Goal: Transaction & Acquisition: Purchase product/service

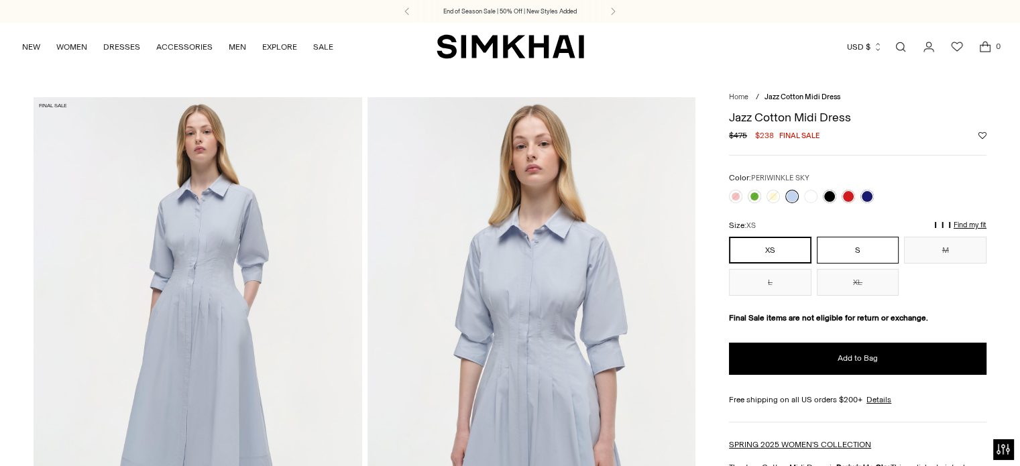
click at [859, 247] on button "S" at bounding box center [858, 250] width 82 height 27
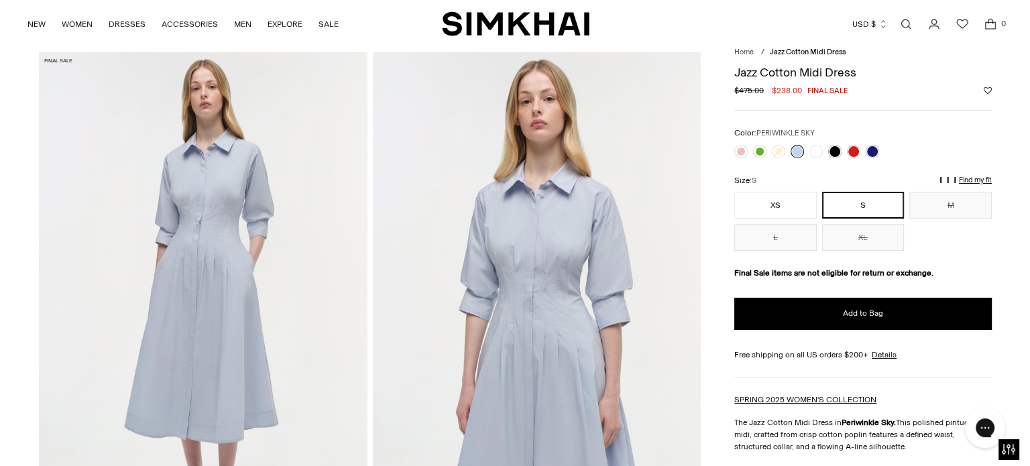
scroll to position [54, 0]
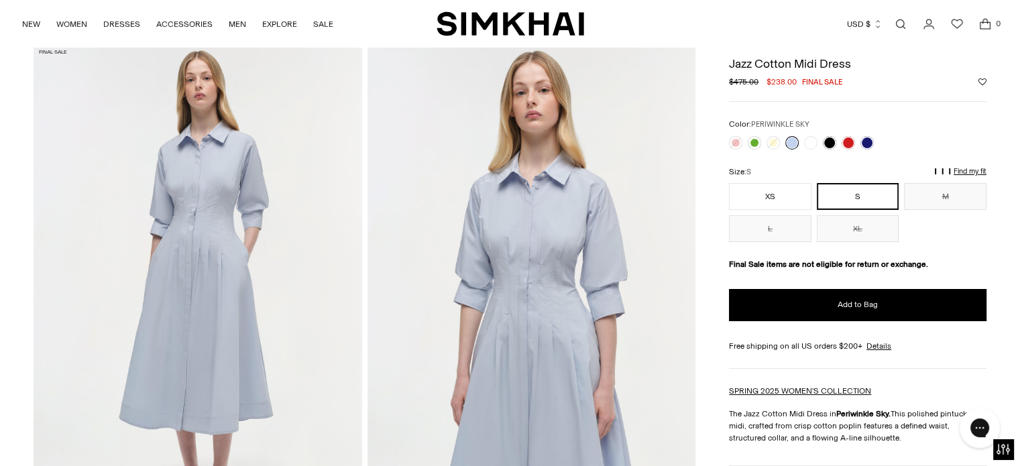
click at [833, 169] on p "Find my fit" at bounding box center [825, 178] width 15 height 24
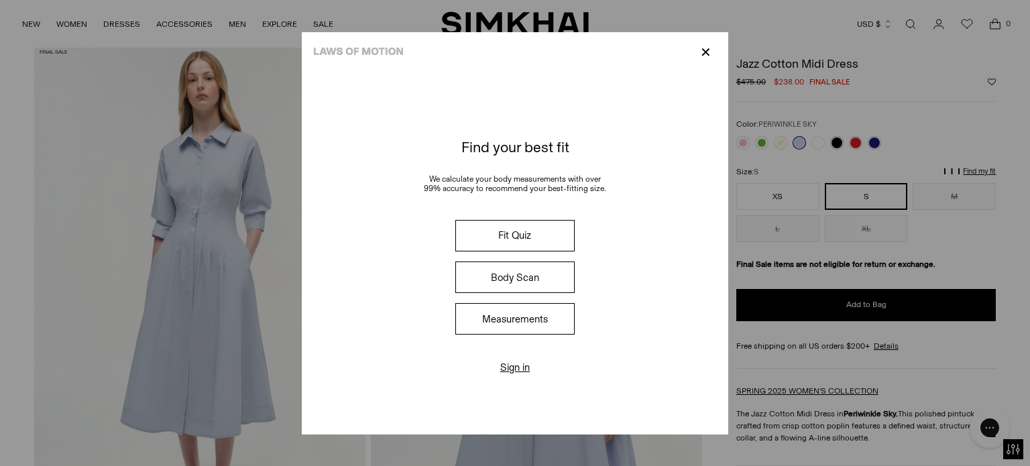
click at [522, 317] on button "Measurements" at bounding box center [514, 319] width 119 height 32
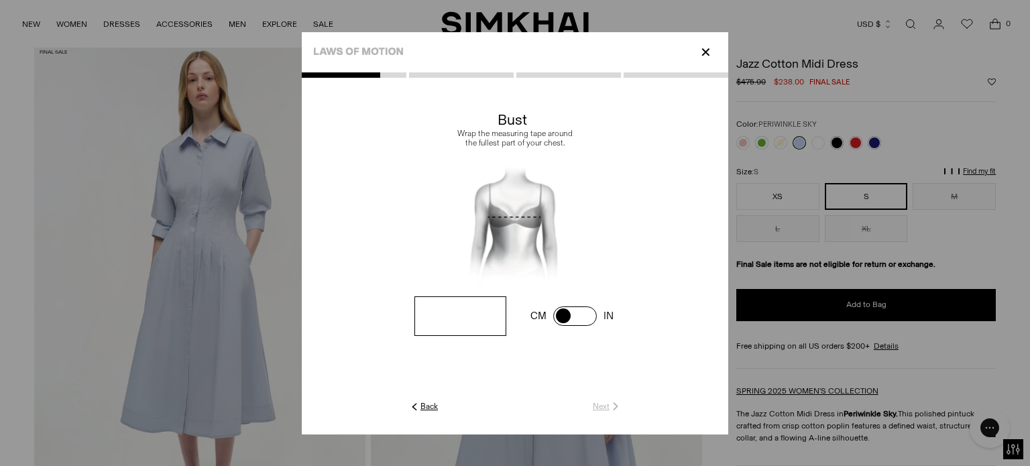
click at [441, 323] on input "number" at bounding box center [461, 316] width 92 height 40
type input "**"
click at [604, 406] on link "Next" at bounding box center [607, 406] width 29 height 12
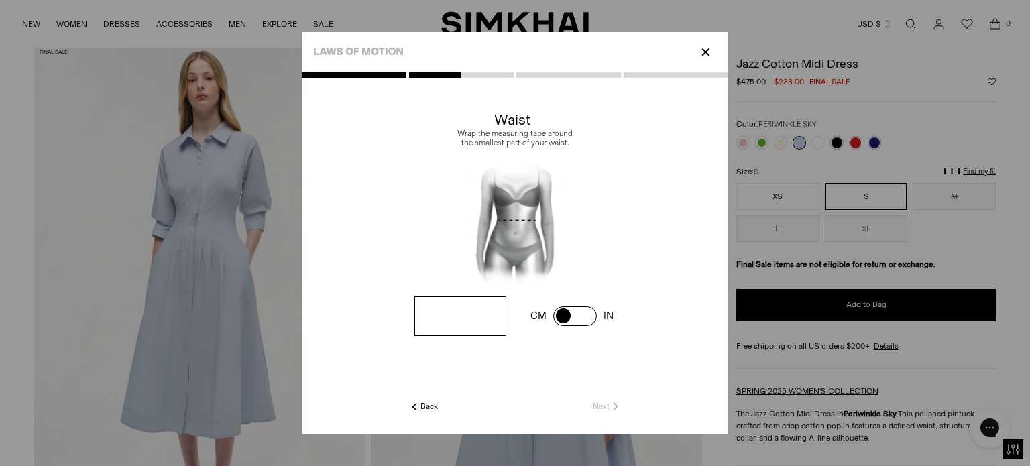
click at [0, 0] on input "number" at bounding box center [0, 0] width 0 height 0
type input "**"
click at [601, 402] on link "Next" at bounding box center [607, 406] width 29 height 12
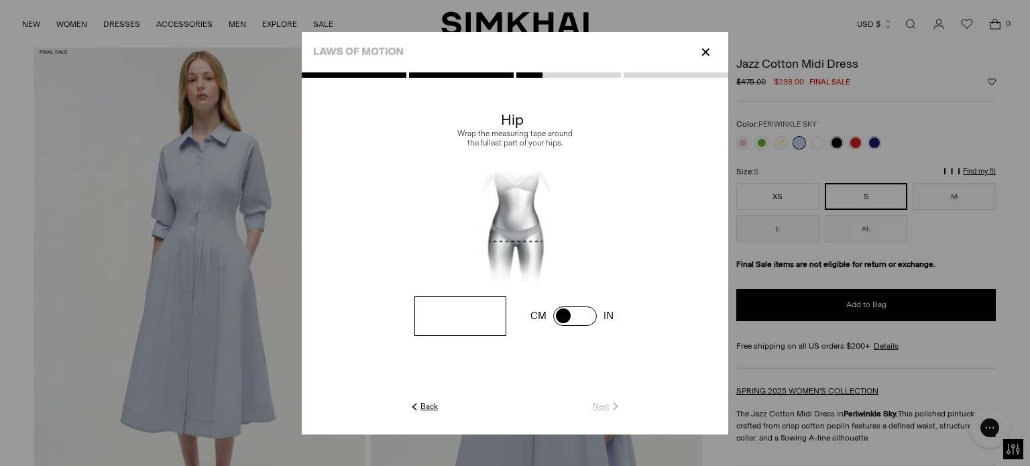
click at [0, 0] on input "number" at bounding box center [0, 0] width 0 height 0
type input "**"
click at [605, 405] on link "Next" at bounding box center [607, 406] width 29 height 12
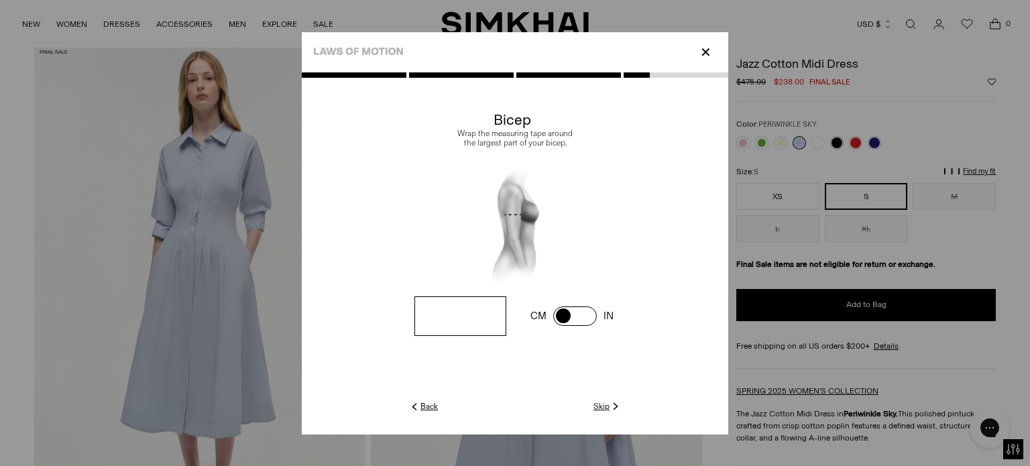
click at [0, 0] on input "number" at bounding box center [0, 0] width 0 height 0
type input "**"
click at [602, 406] on link "Next" at bounding box center [607, 406] width 29 height 12
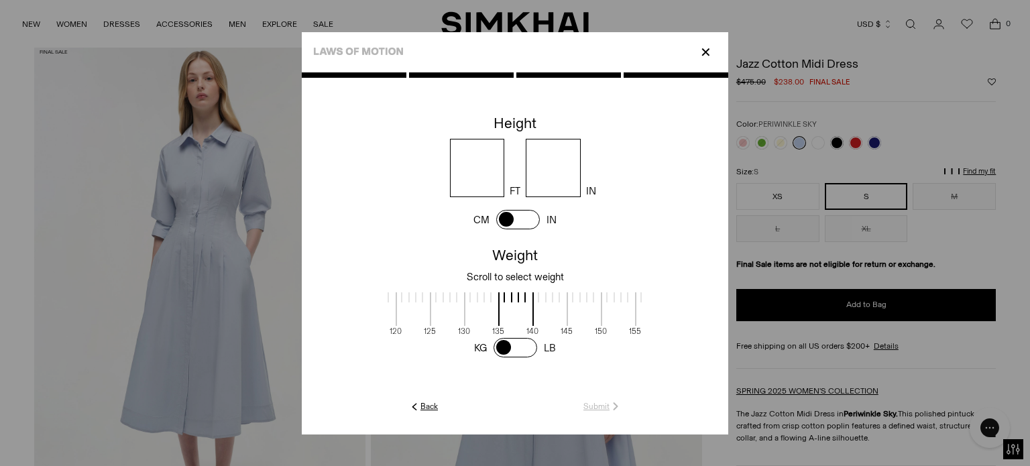
click at [486, 172] on input "number" at bounding box center [477, 168] width 55 height 58
type input "*"
click at [552, 176] on input "number" at bounding box center [553, 168] width 55 height 58
type input "*"
click at [410, 301] on div at bounding box center [413, 297] width 34 height 10
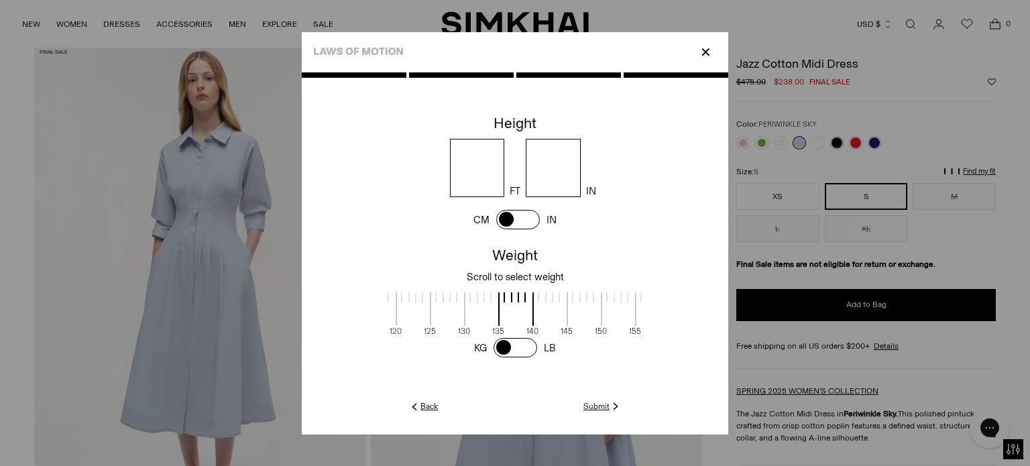
click at [410, 301] on div at bounding box center [413, 297] width 34 height 10
click at [413, 296] on div at bounding box center [413, 297] width 34 height 10
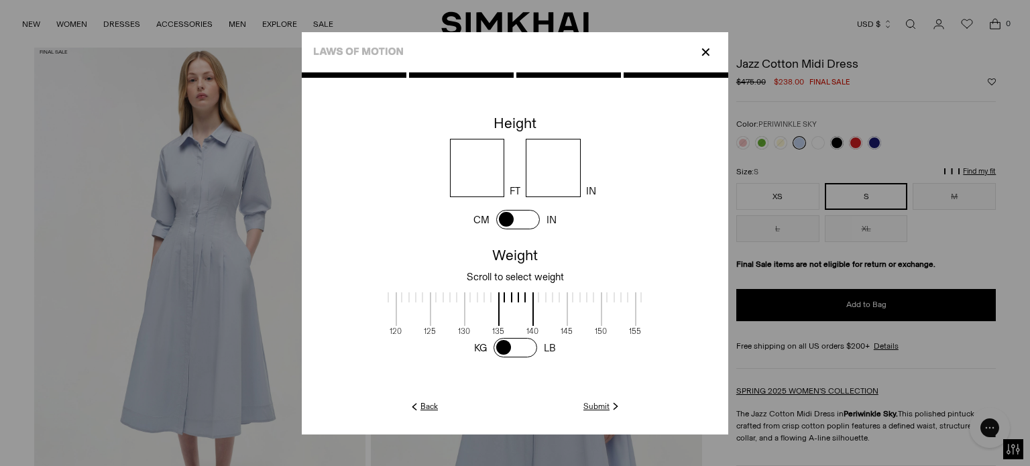
click at [427, 296] on div at bounding box center [413, 297] width 34 height 10
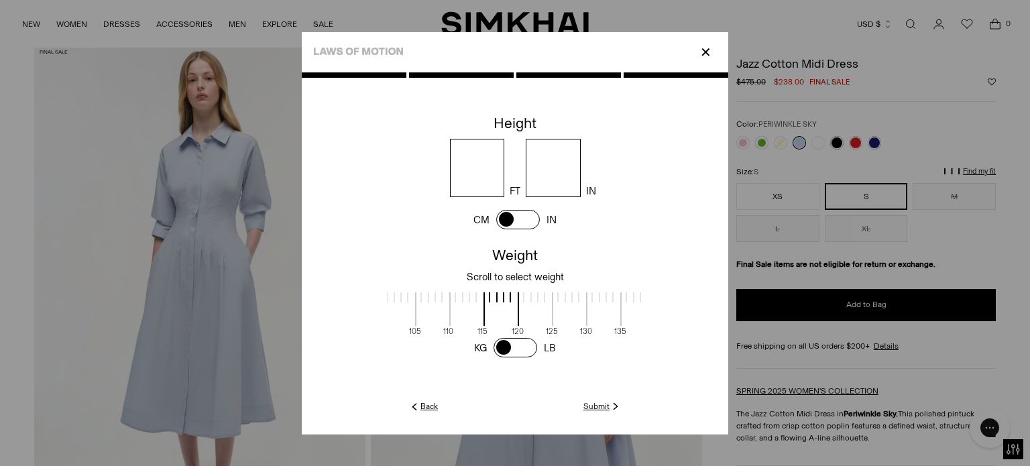
drag, startPoint x: 427, startPoint y: 296, endPoint x: 549, endPoint y: 309, distance: 122.7
click at [549, 309] on label at bounding box center [535, 301] width 34 height 19
click at [600, 404] on link "Submit" at bounding box center [603, 406] width 38 height 12
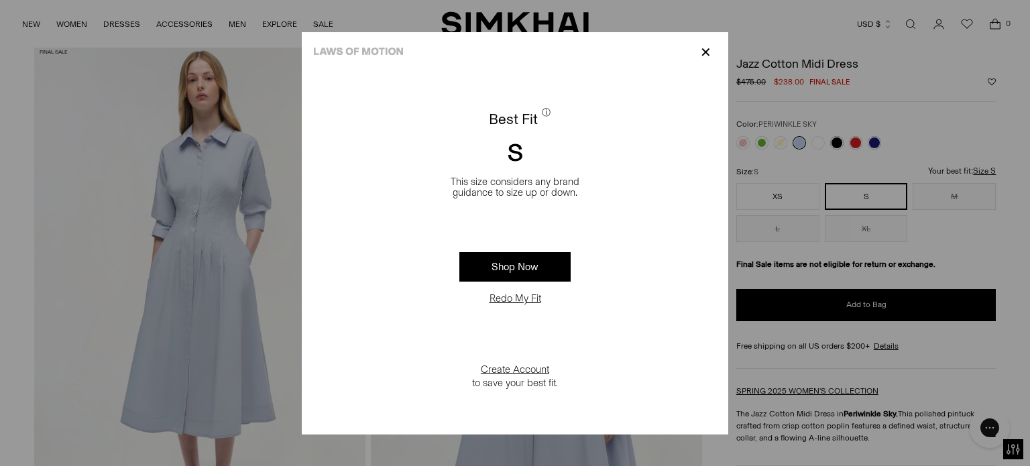
click at [705, 48] on p "✕" at bounding box center [706, 52] width 18 height 23
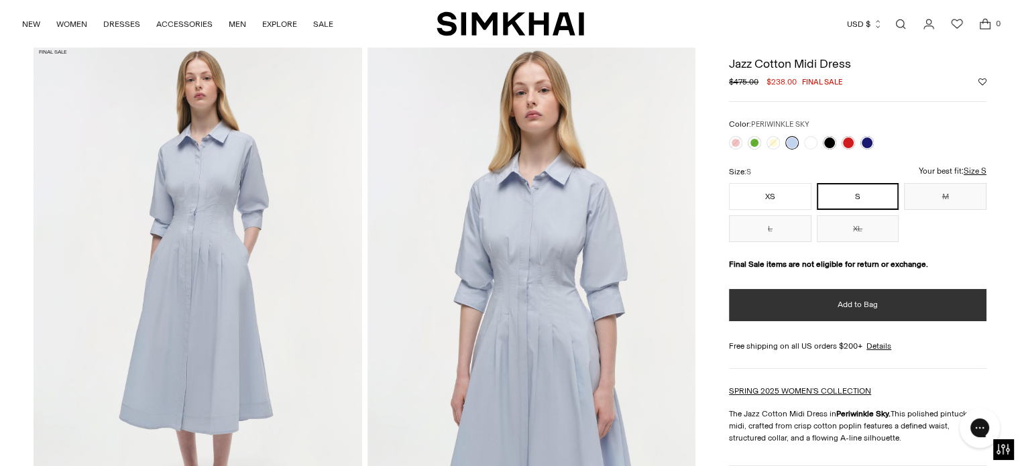
click at [868, 309] on span "Add to Bag" at bounding box center [858, 304] width 40 height 11
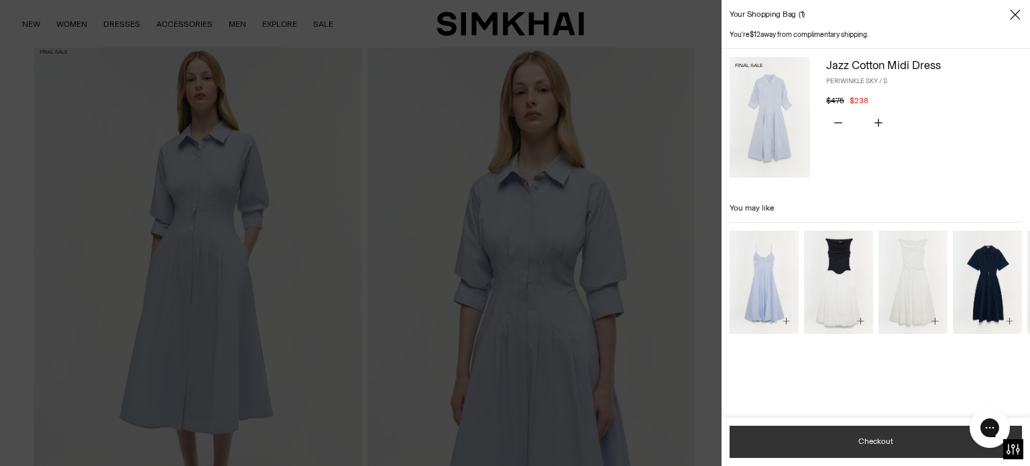
click at [881, 445] on button "Checkout" at bounding box center [876, 442] width 292 height 32
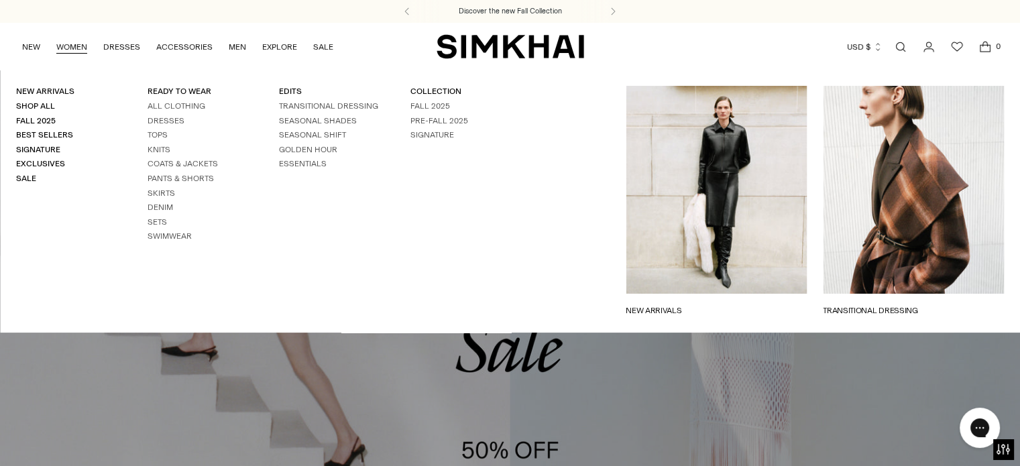
click at [75, 46] on link "WOMEN" at bounding box center [71, 47] width 31 height 30
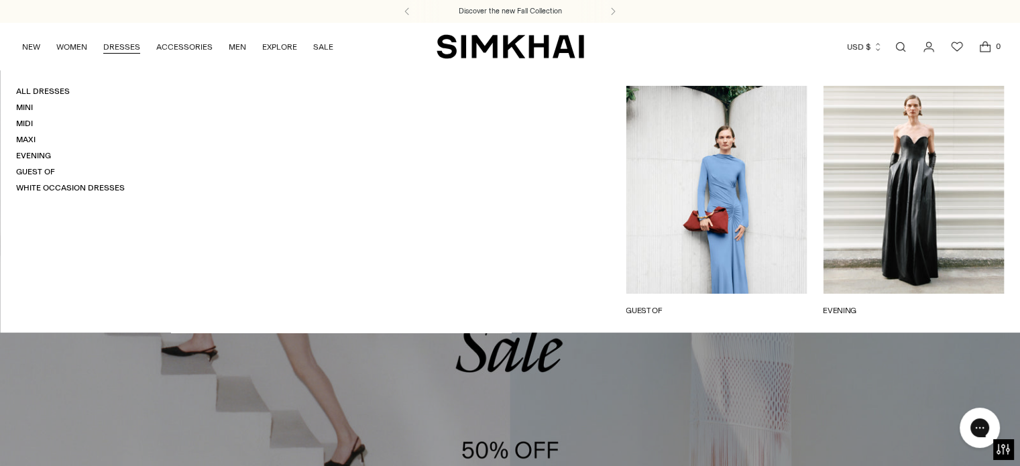
click at [121, 45] on link "DRESSES" at bounding box center [121, 47] width 37 height 30
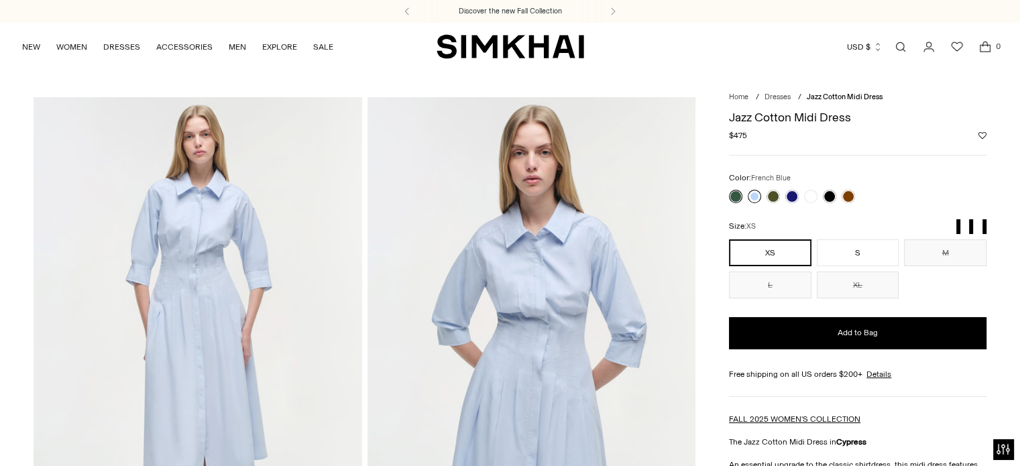
click at [759, 195] on link at bounding box center [754, 196] width 13 height 13
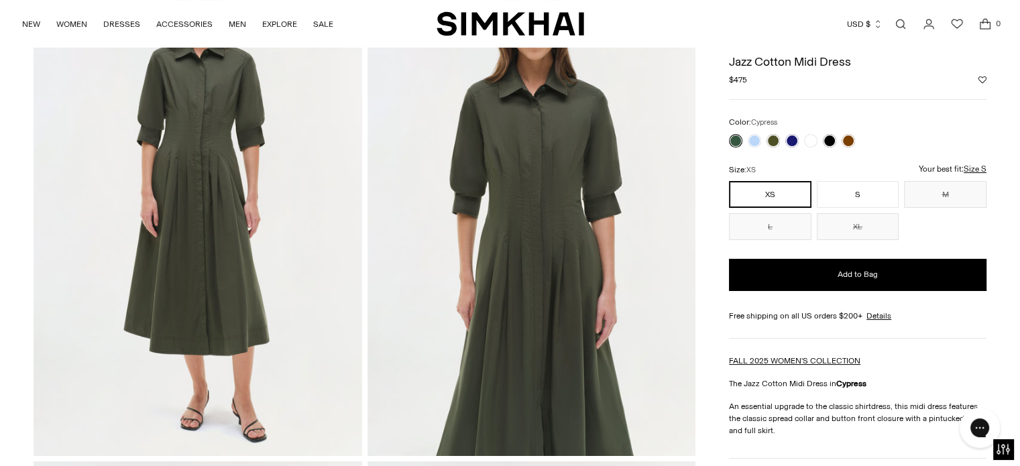
scroll to position [98, 0]
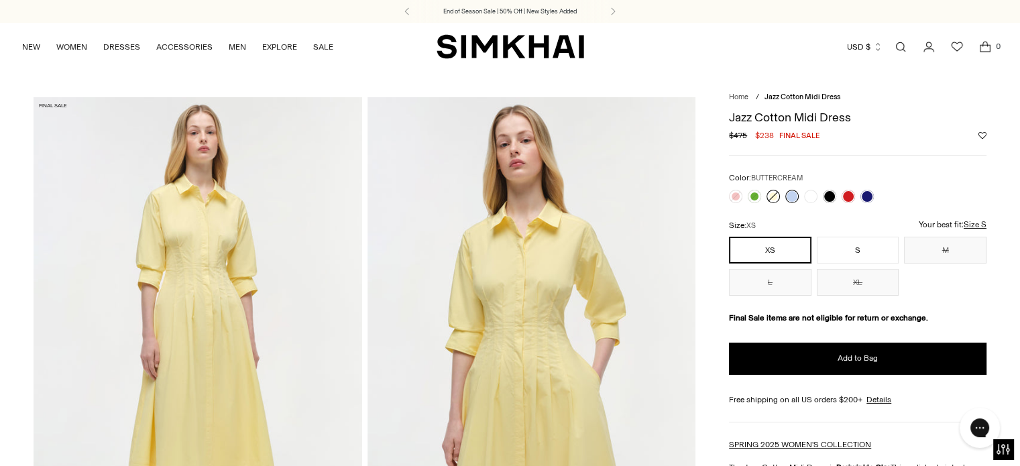
click at [771, 197] on link at bounding box center [773, 196] width 13 height 13
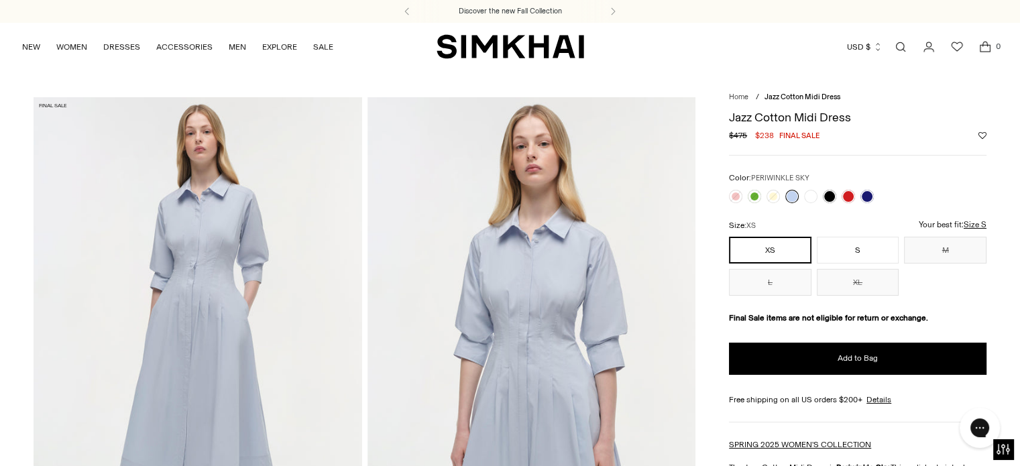
click at [900, 44] on link "Open search modal" at bounding box center [900, 47] width 27 height 27
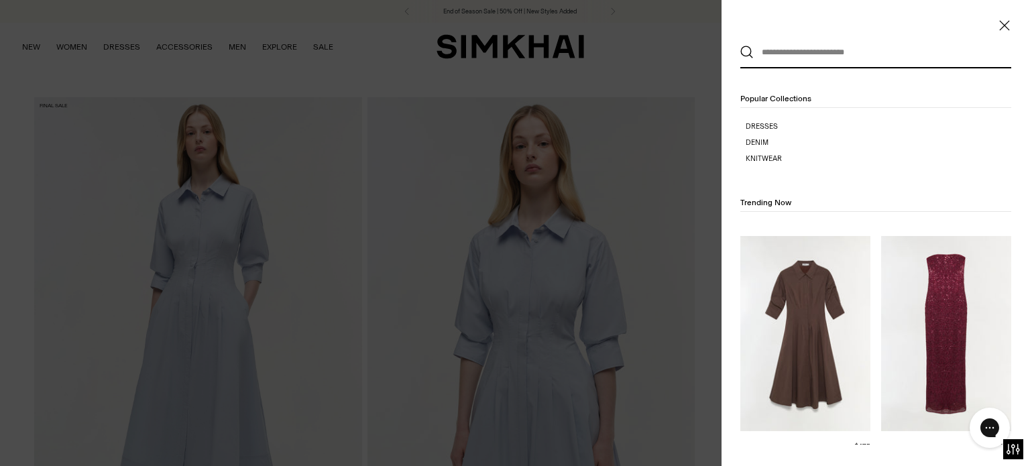
click at [767, 54] on input "text" at bounding box center [873, 53] width 238 height 30
click at [779, 443] on link "Jazz Dress" at bounding box center [759, 447] width 39 height 9
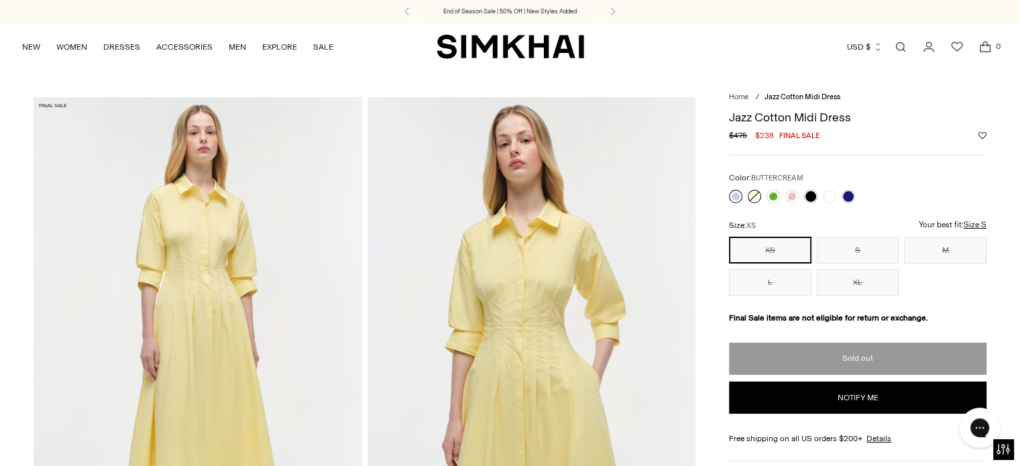
click at [734, 197] on link at bounding box center [735, 196] width 13 height 13
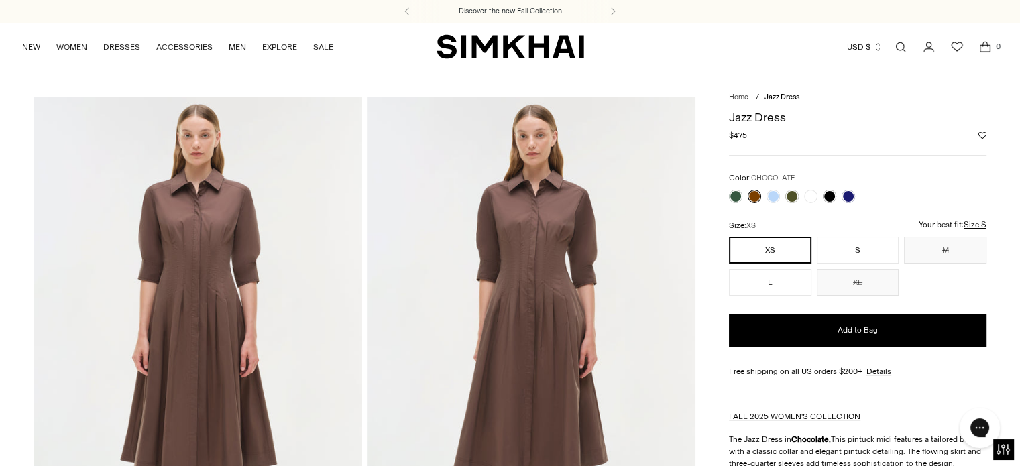
click at [841, 227] on p "Your best fit: Size S" at bounding box center [821, 232] width 39 height 26
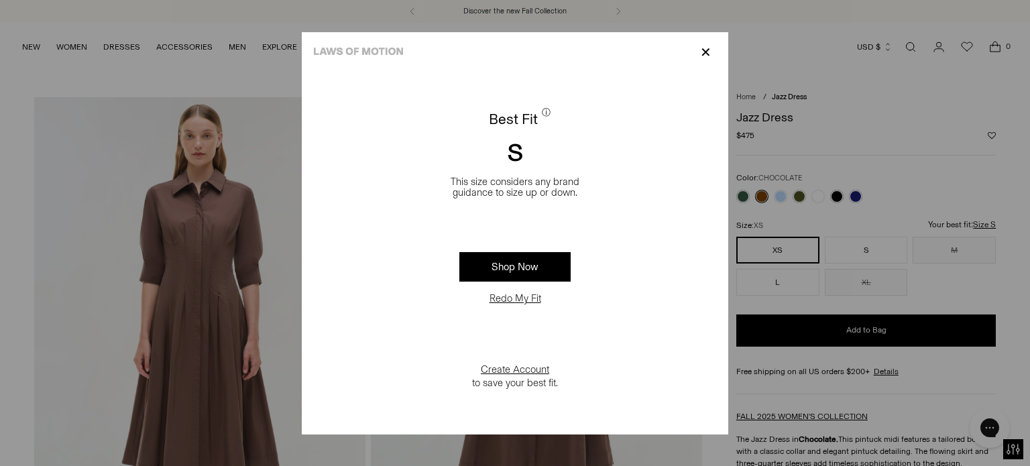
click at [524, 296] on button "Redo My Fit" at bounding box center [516, 298] width 60 height 13
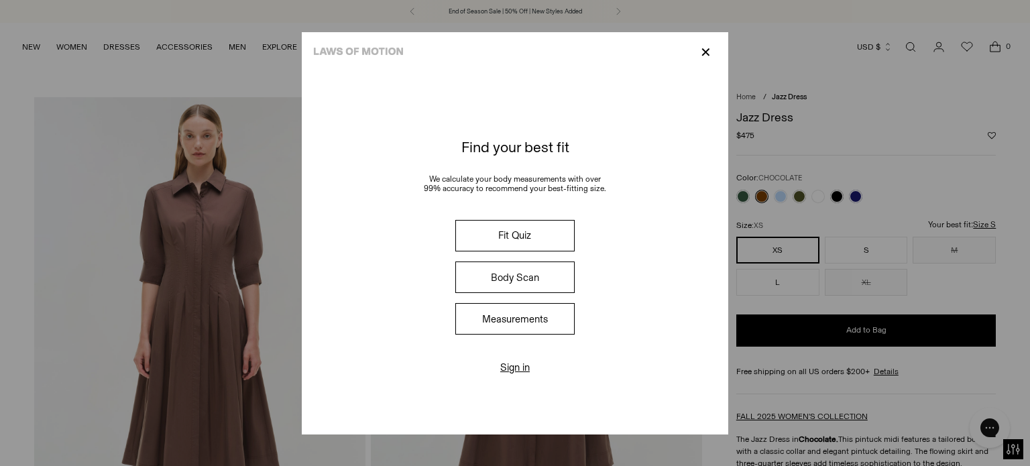
click at [515, 322] on button "Measurements" at bounding box center [514, 319] width 119 height 32
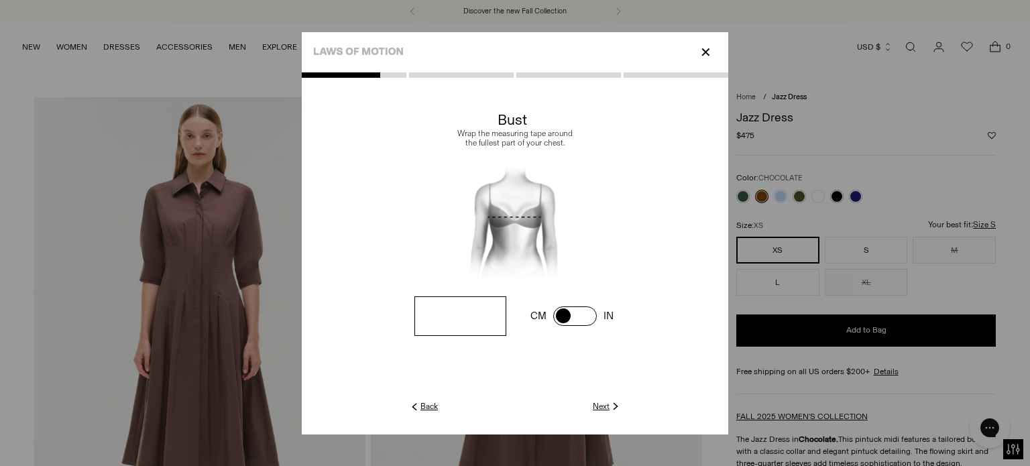
click at [599, 405] on link "Next" at bounding box center [607, 406] width 29 height 12
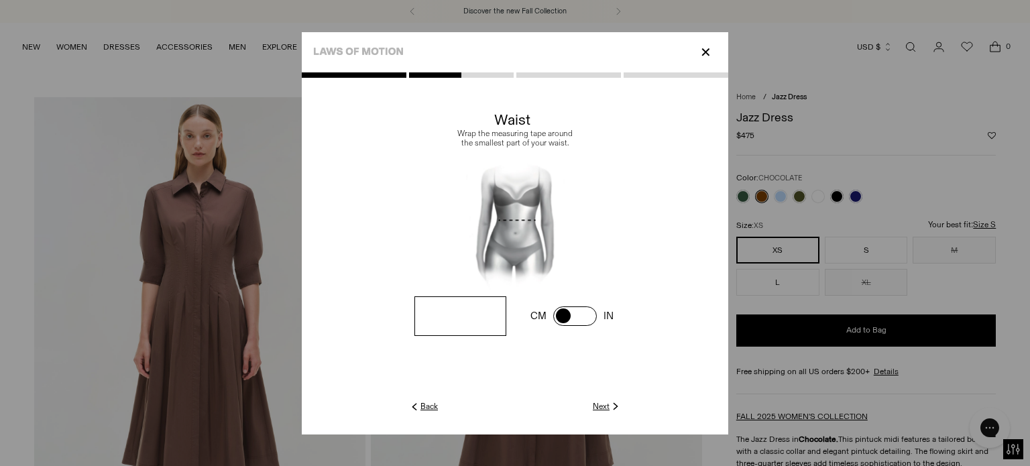
click at [0, 0] on input "**" at bounding box center [0, 0] width 0 height 0
type input "*"
type input "**"
click at [604, 408] on link "Next" at bounding box center [607, 406] width 29 height 12
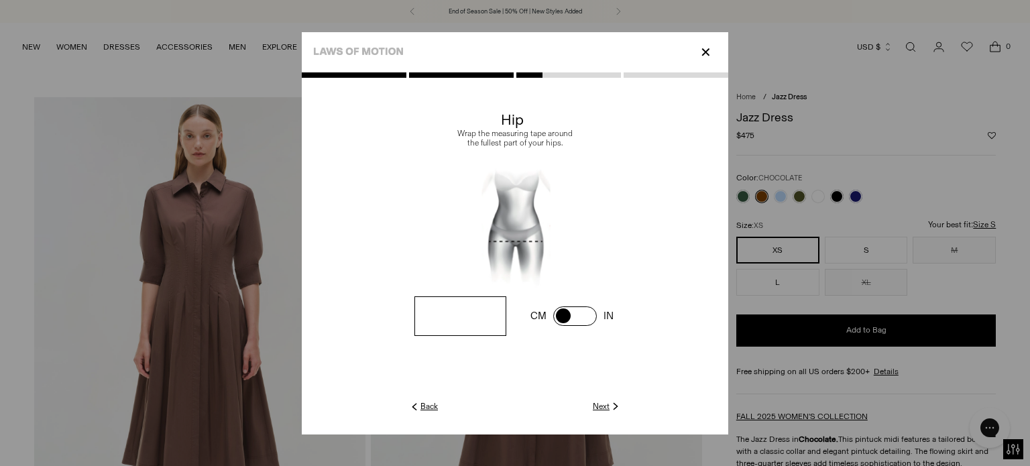
click at [598, 404] on link "Next" at bounding box center [607, 406] width 29 height 12
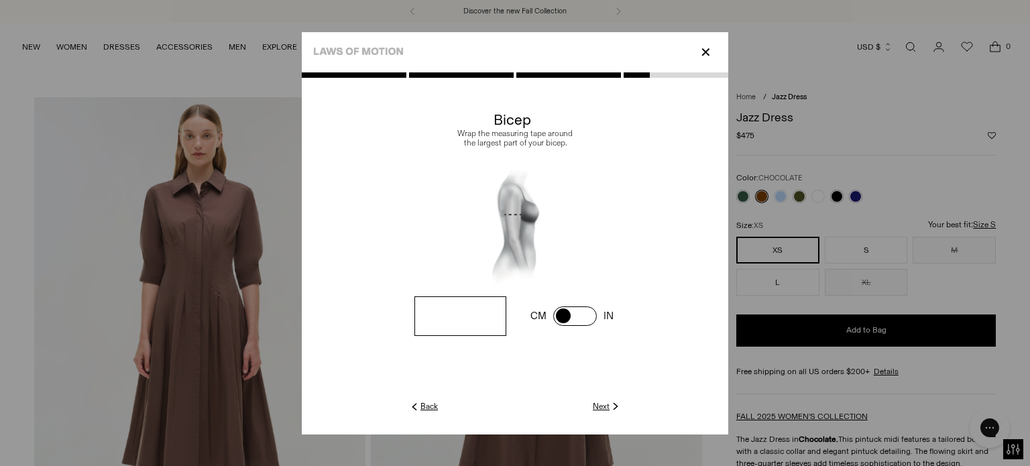
click at [0, 0] on input "**" at bounding box center [0, 0] width 0 height 0
type input "**"
click at [598, 407] on link "Next" at bounding box center [607, 406] width 29 height 12
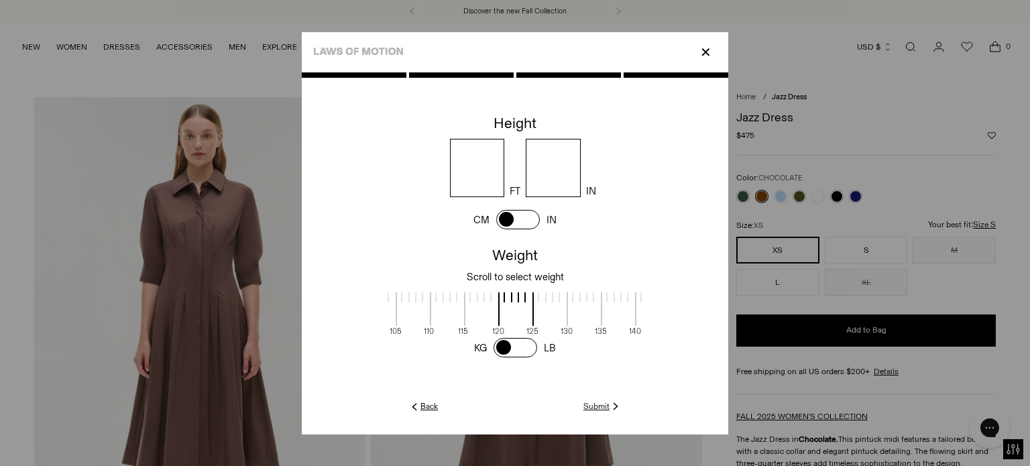
click at [548, 313] on span at bounding box center [551, 309] width 36 height 34
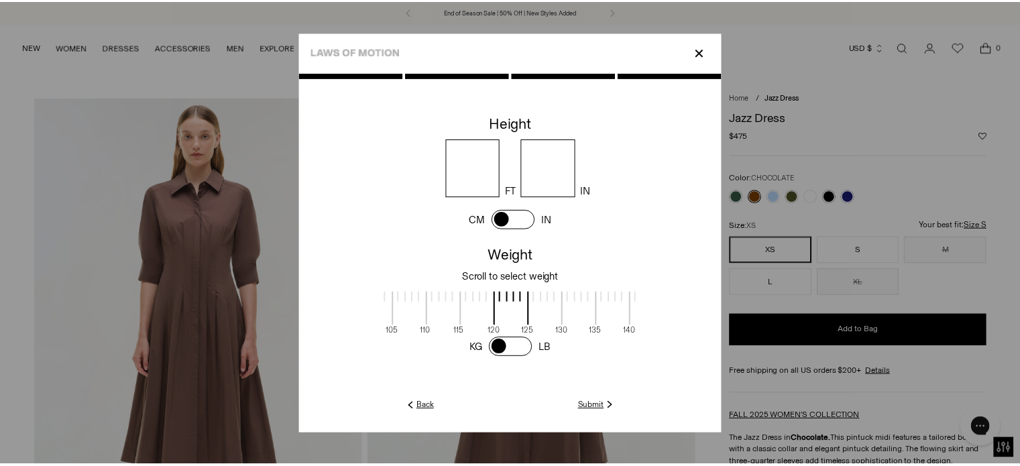
scroll to position [1, 360]
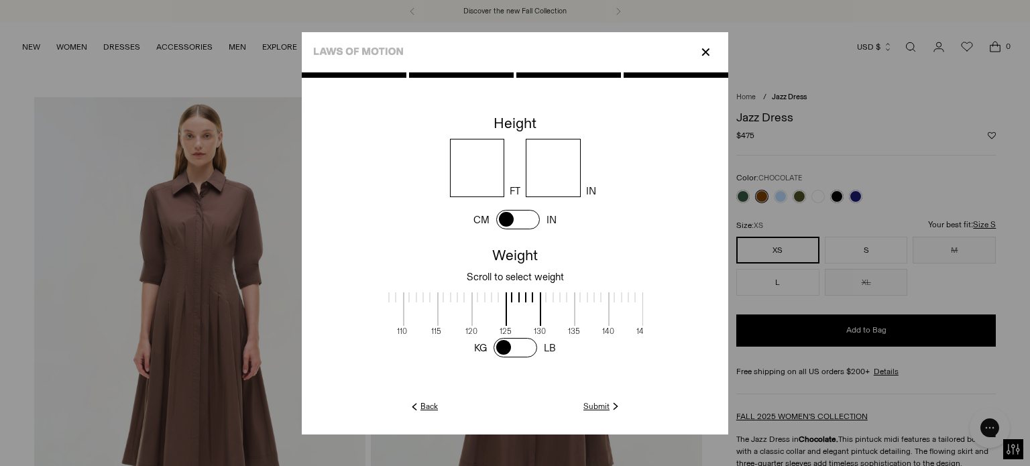
click at [602, 404] on link "Submit" at bounding box center [603, 406] width 38 height 12
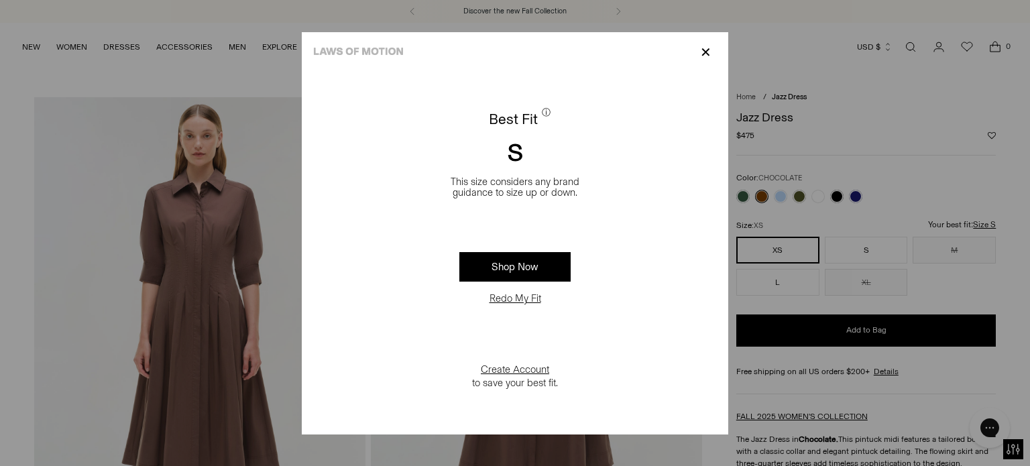
click at [706, 54] on p "✕" at bounding box center [706, 52] width 18 height 23
